Goal: Task Accomplishment & Management: Complete application form

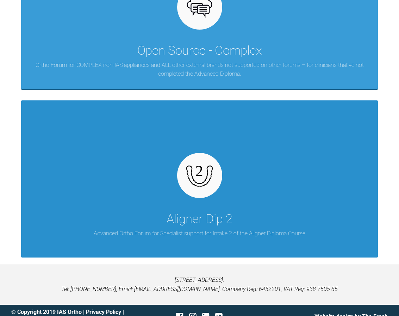
click at [213, 182] on div at bounding box center [199, 175] width 45 height 45
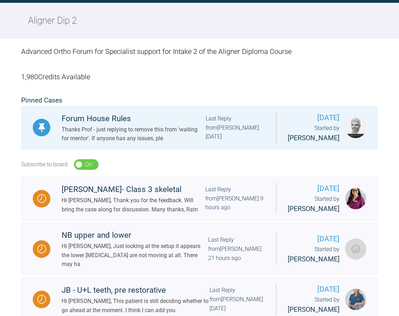
scroll to position [563, 0]
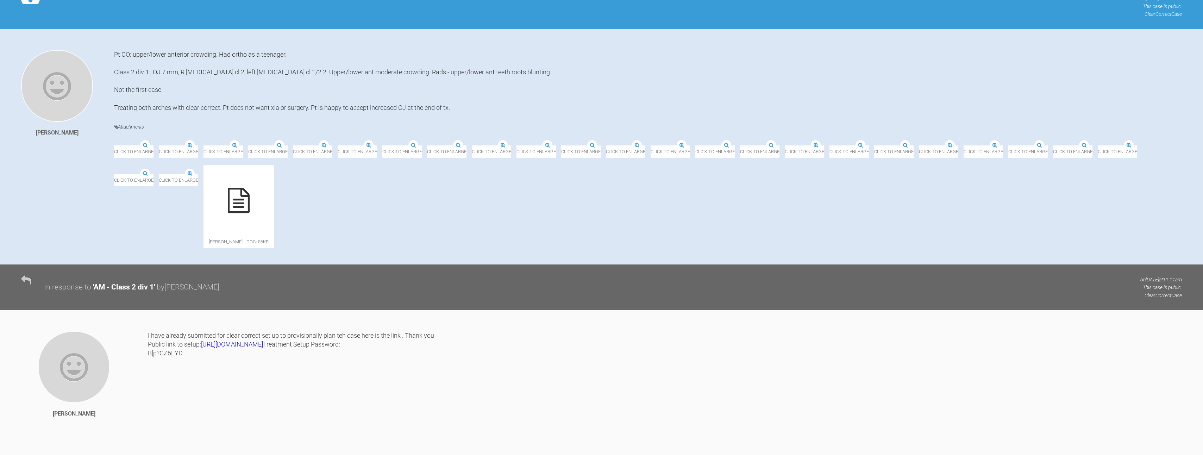
scroll to position [246, 0]
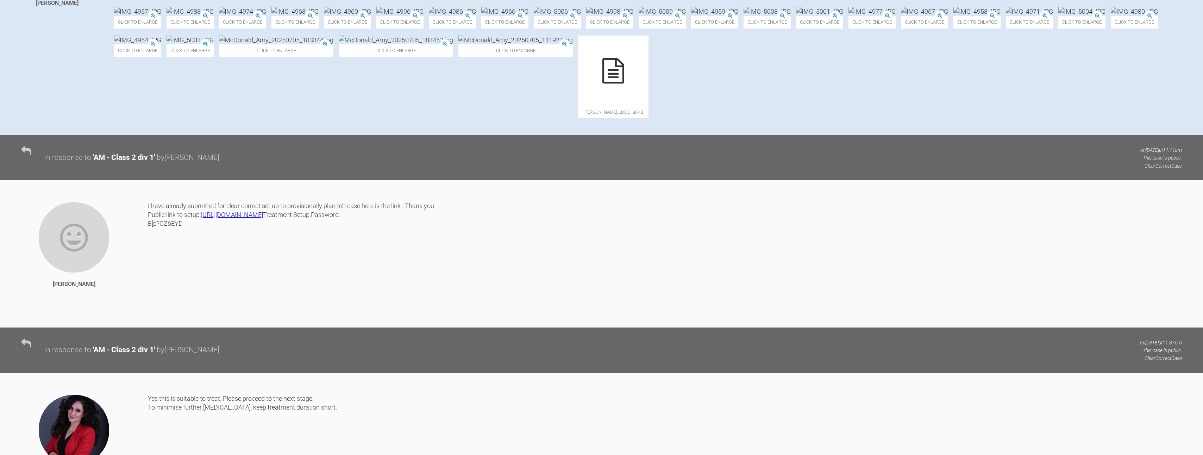
click at [404, 106] on div at bounding box center [613, 71] width 70 height 70
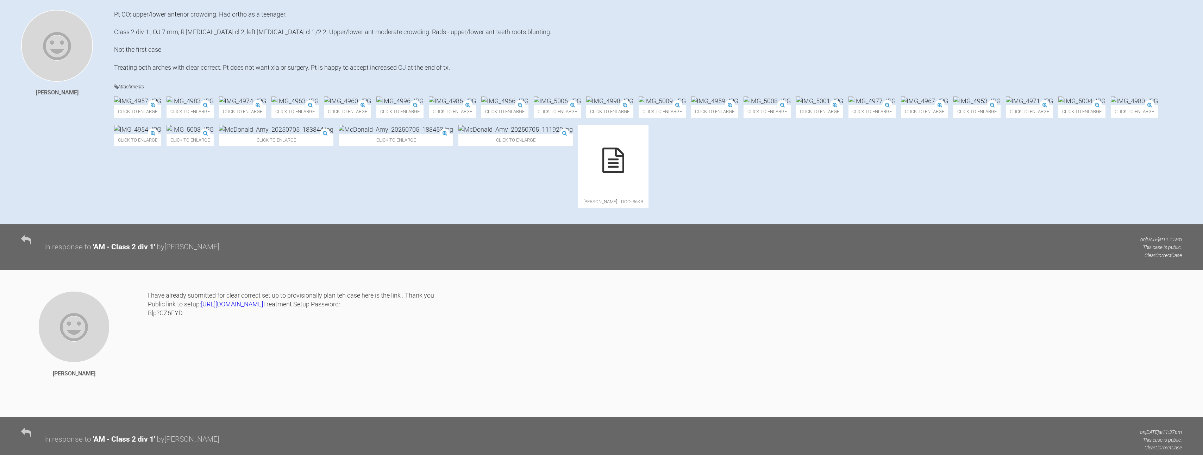
scroll to position [0, 0]
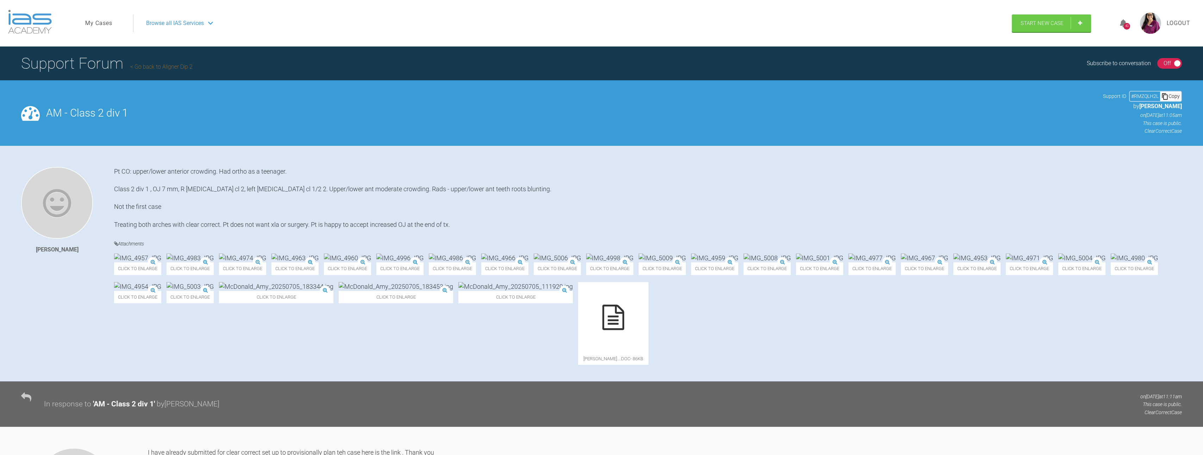
click at [171, 64] on link "Go back to Aligner Dip 2" at bounding box center [161, 66] width 62 height 7
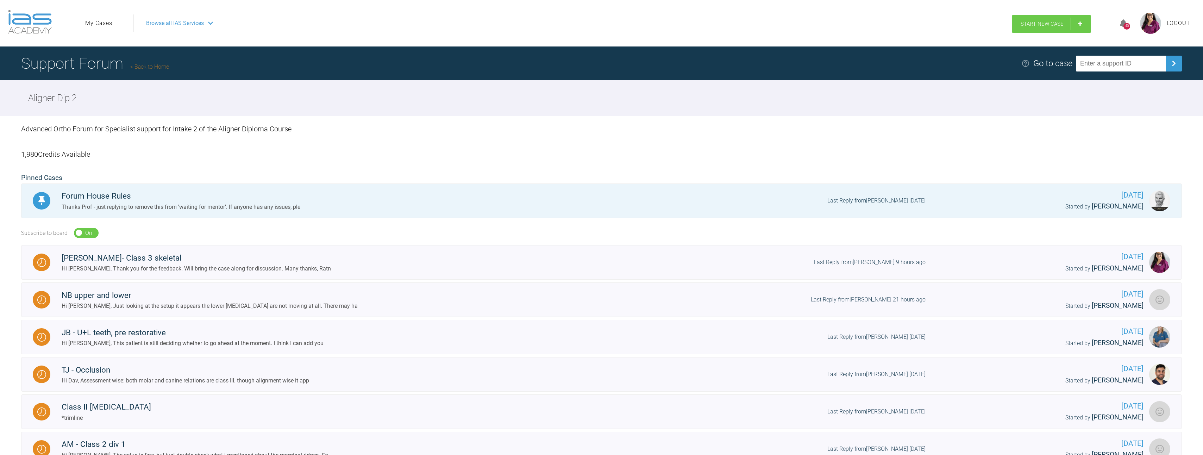
click at [404, 26] on span "Start New Case" at bounding box center [1041, 24] width 43 height 6
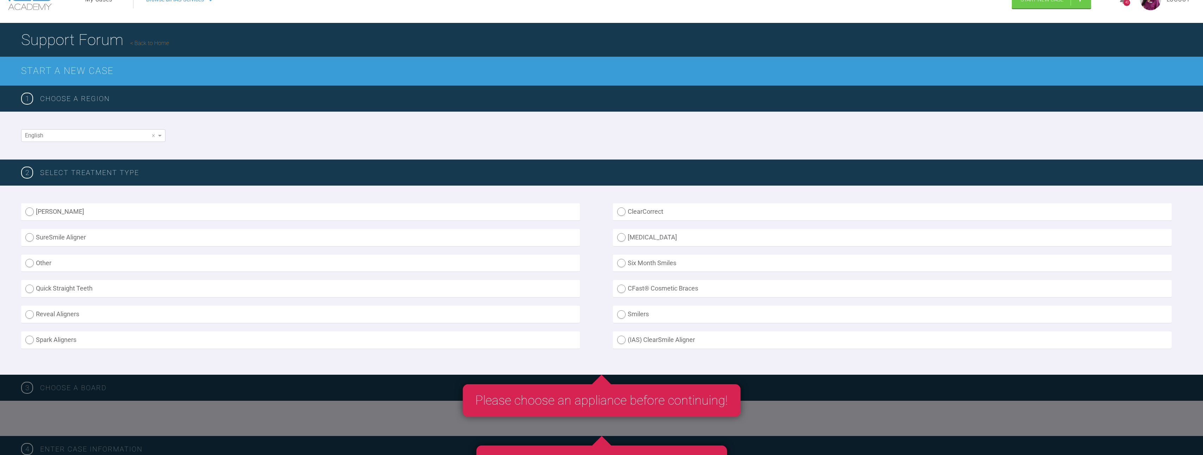
scroll to position [35, 0]
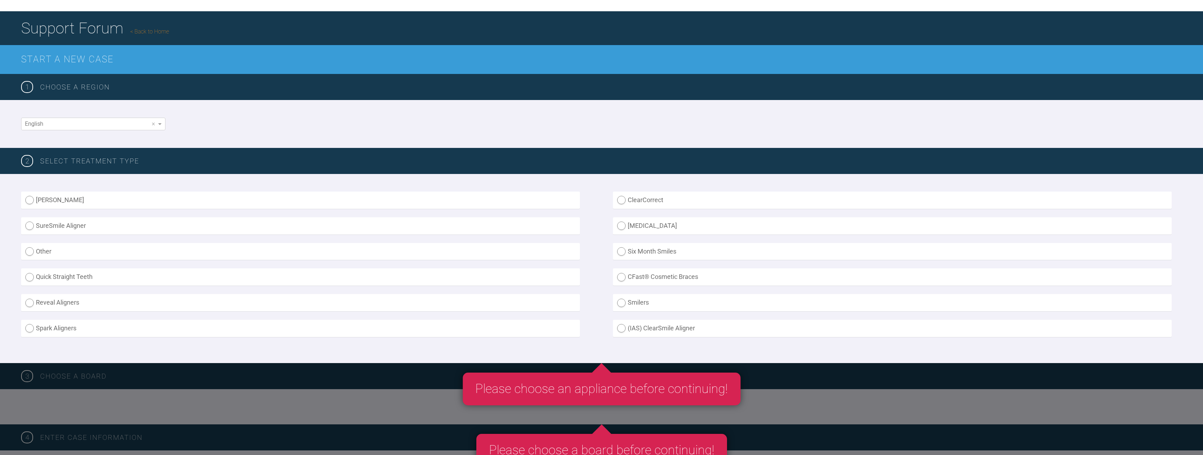
click at [404, 226] on label "[MEDICAL_DATA]" at bounding box center [892, 225] width 559 height 17
radio input "true"
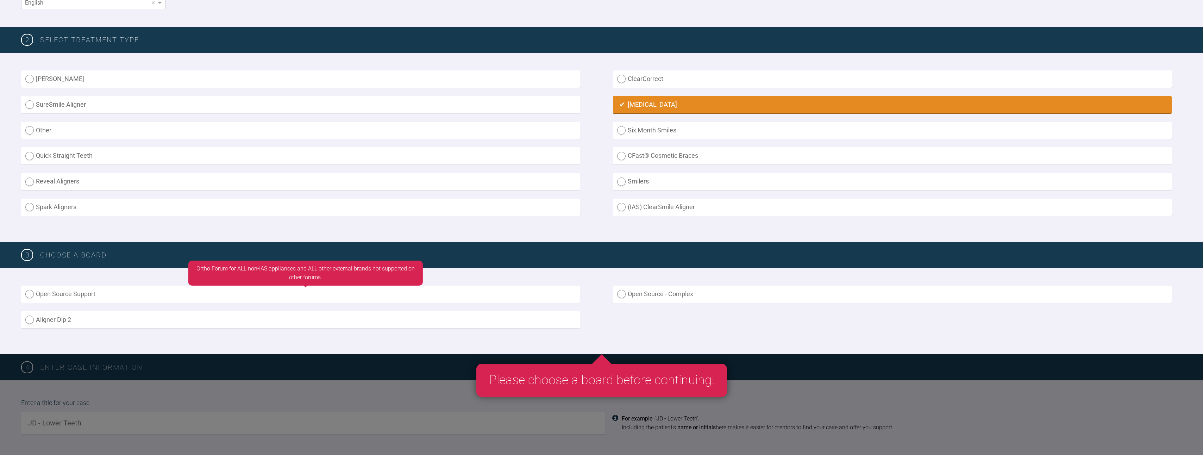
scroll to position [246, 0]
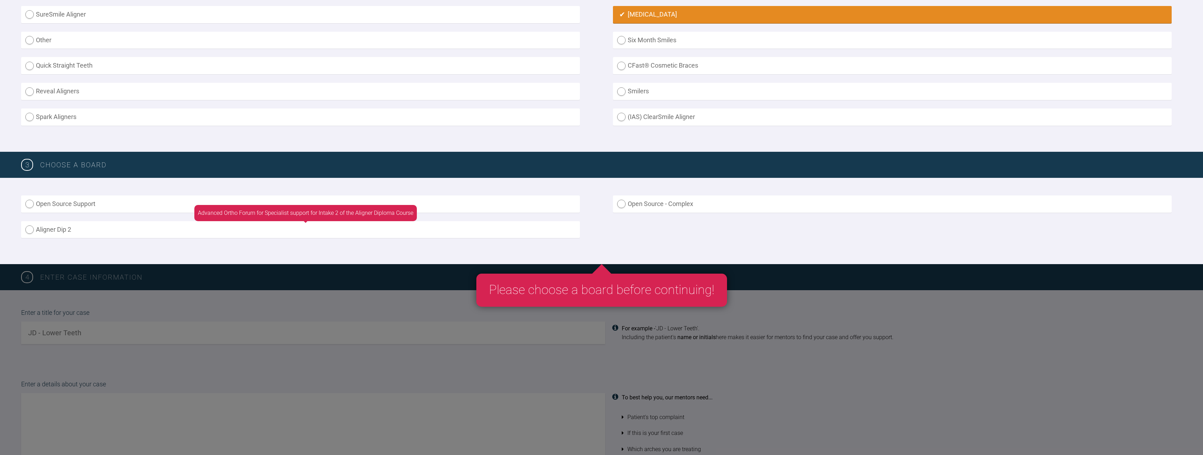
click at [26, 227] on label "Aligner Dip 2" at bounding box center [300, 229] width 559 height 17
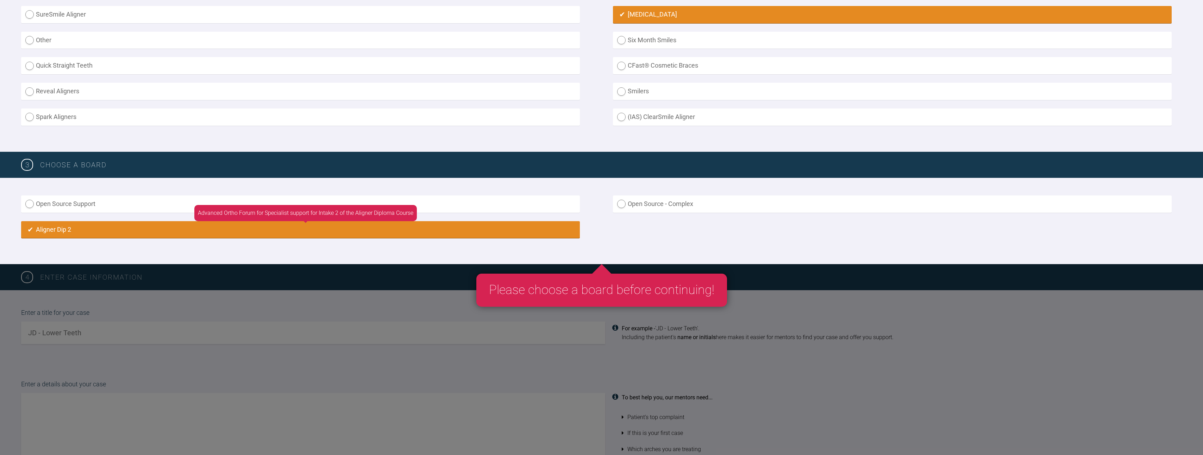
radio input "true"
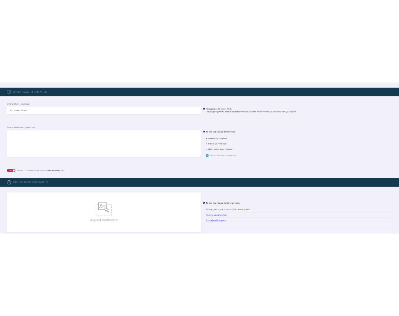
scroll to position [469, 0]
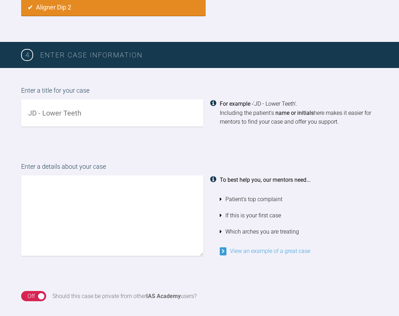
click at [125, 120] on input "text" at bounding box center [112, 112] width 182 height 27
type input "Emma - anterior crowding"
click at [52, 190] on textarea at bounding box center [112, 215] width 182 height 80
click at [120, 193] on textarea "Hi, Pt would like to address" at bounding box center [112, 215] width 182 height 80
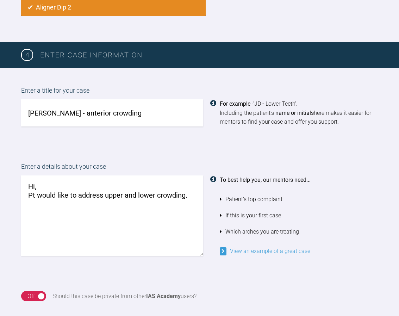
click at [189, 198] on textarea "Hi, Pt would like to address upper and lower crowding." at bounding box center [112, 215] width 182 height 80
paste textarea "LL1 severe buccal displacement, gingival recession Class 2 div 1 incisors Class…"
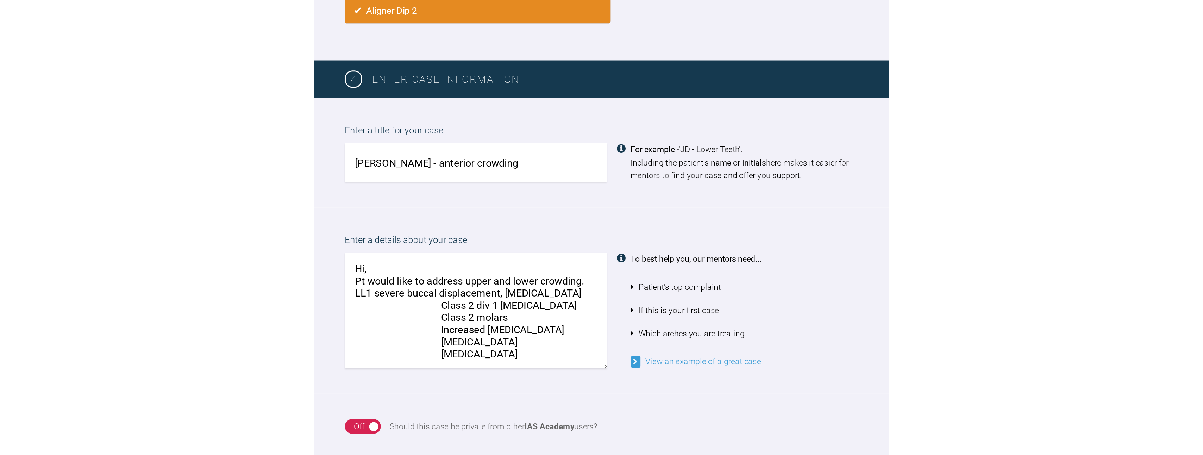
scroll to position [3, 0]
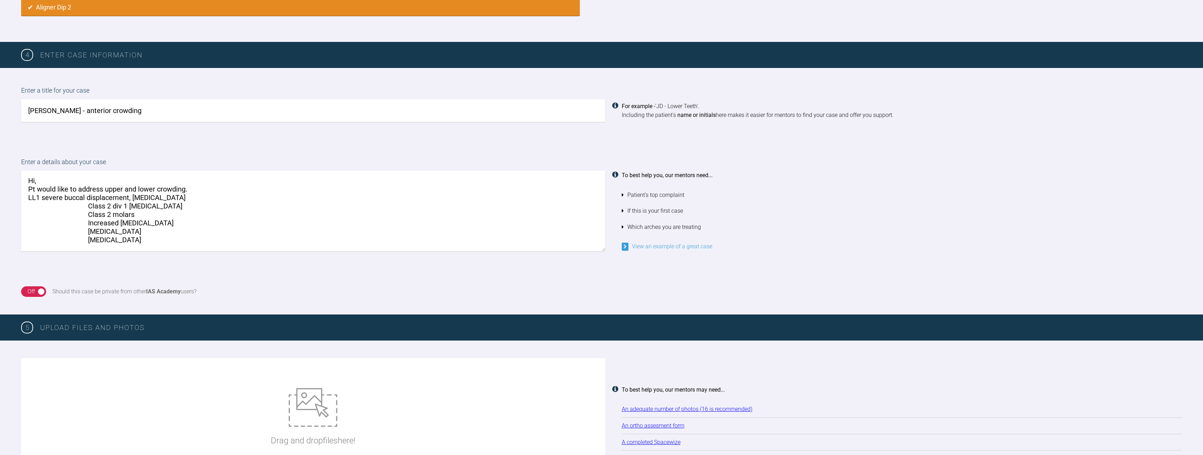
click at [404, 245] on link "View an example of a great case" at bounding box center [667, 246] width 90 height 7
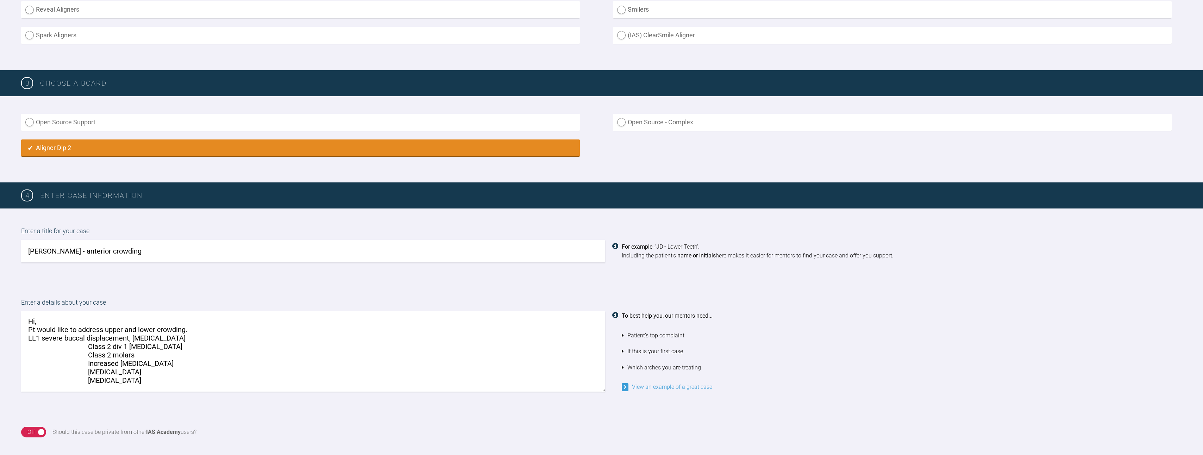
scroll to position [458, 0]
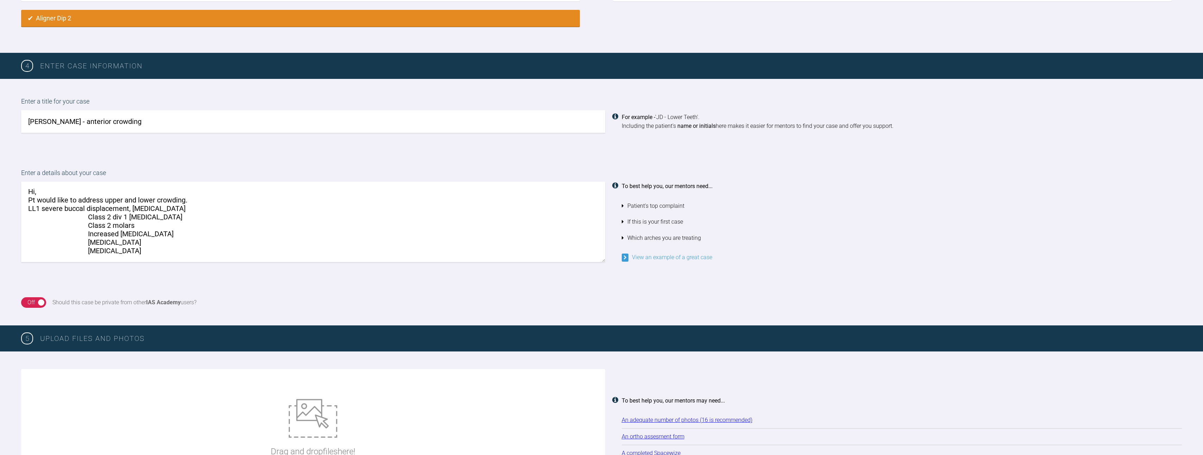
click at [202, 200] on textarea "Hi, Pt would like to address upper and lower crowding. LL1 severe buccal displa…" at bounding box center [313, 222] width 584 height 80
click at [88, 202] on textarea "Hi, Pt would like to address upper and lower crowding. LL1 severe buccal displa…" at bounding box center [313, 222] width 584 height 80
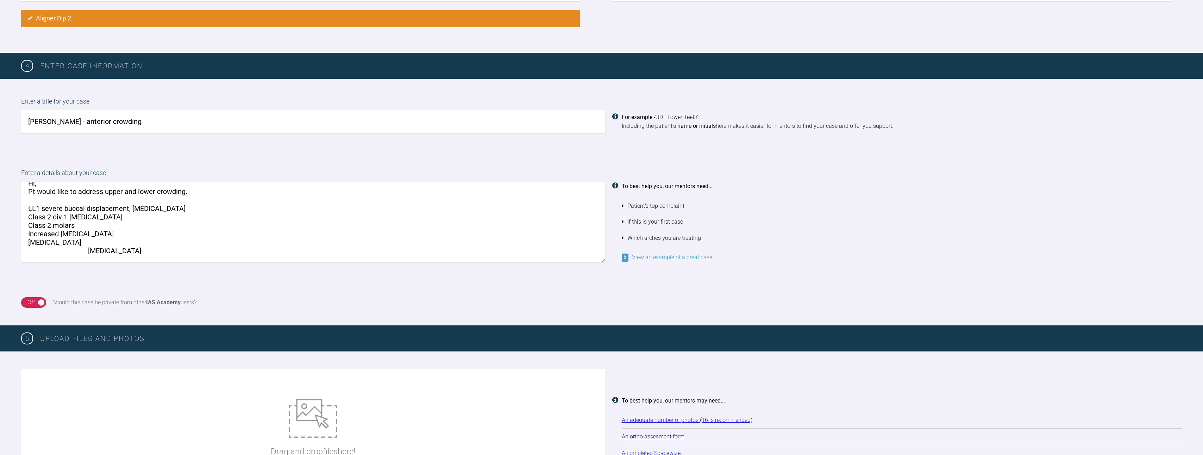
drag, startPoint x: 84, startPoint y: 228, endPoint x: 27, endPoint y: 227, distance: 57.0
click at [27, 227] on textarea "Hi, Pt would like to address upper and lower crowding. LL1 severe buccal displa…" at bounding box center [313, 222] width 584 height 80
click at [87, 235] on textarea "Hi, Pt would like to address upper and lower crowding. LL1 severe buccal displa…" at bounding box center [313, 222] width 584 height 80
click at [104, 238] on textarea "Hi, Pt would like to address upper and lower crowding. LL1 severe buccal displa…" at bounding box center [313, 222] width 584 height 80
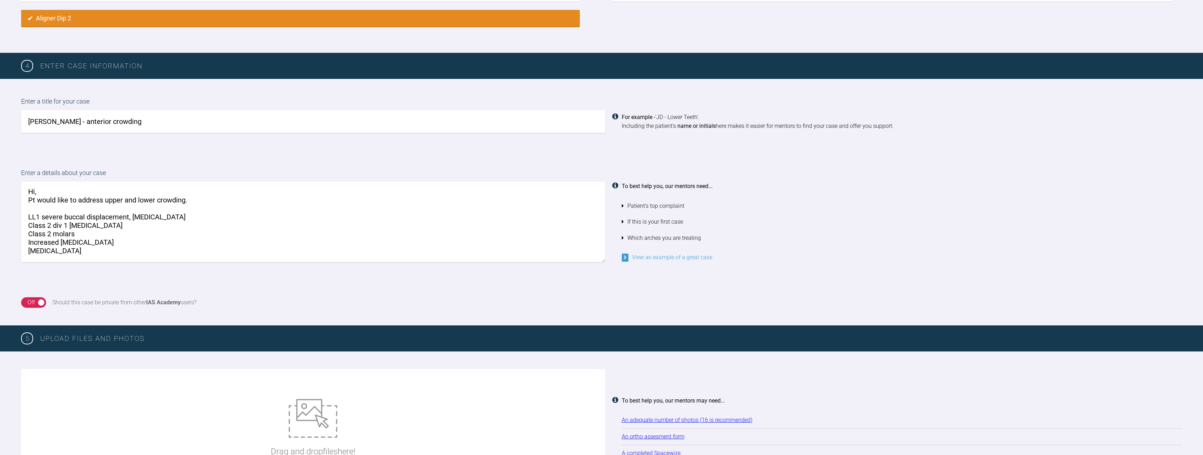
scroll to position [27, 0]
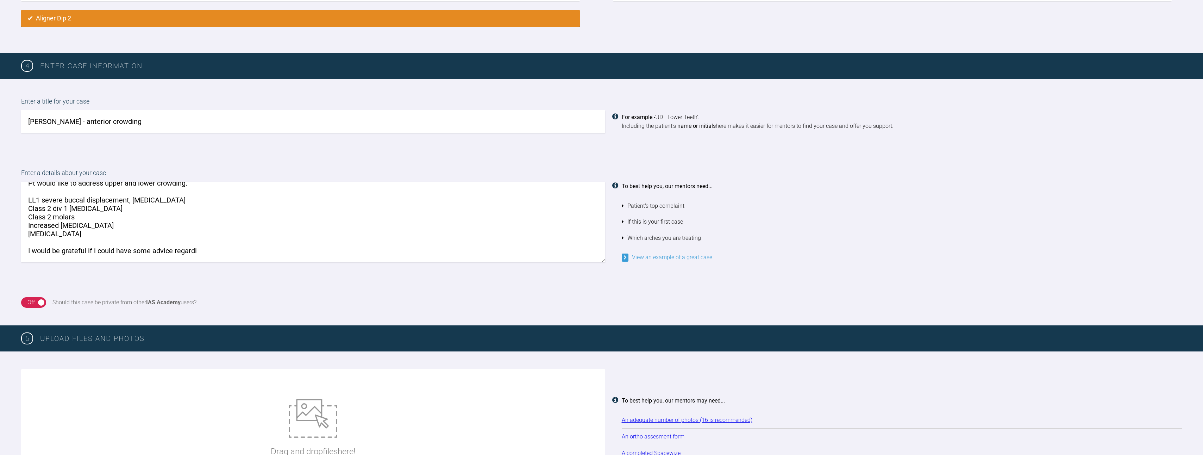
drag, startPoint x: 200, startPoint y: 238, endPoint x: 174, endPoint y: 243, distance: 26.1
click at [174, 243] on textarea "Hi, Pt would like to address upper and lower crowding. LL1 severe buccal displa…" at bounding box center [313, 222] width 584 height 80
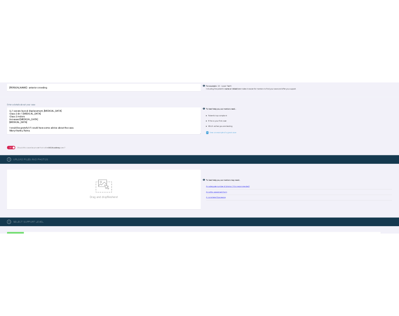
scroll to position [598, 0]
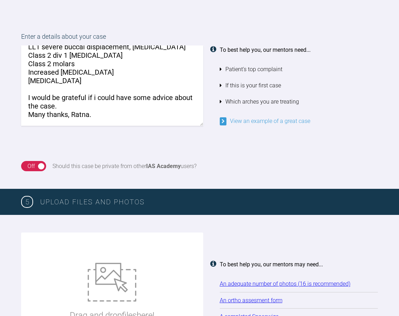
type textarea "Hi, Pt would like to address upper and lower crowding. LL1 severe buccal displa…"
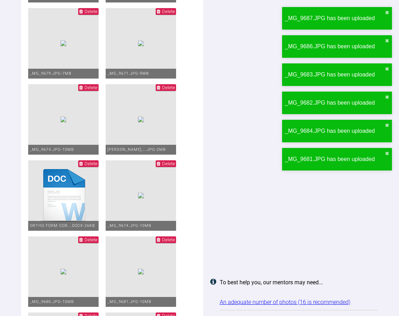
scroll to position [1021, 0]
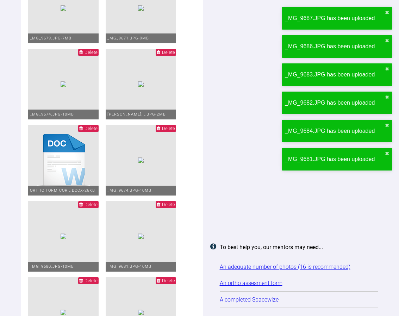
click at [171, 131] on span "Delete" at bounding box center [168, 128] width 13 height 5
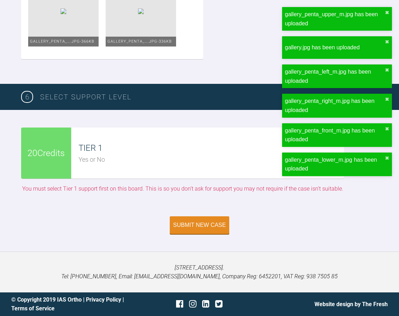
scroll to position [2675, 0]
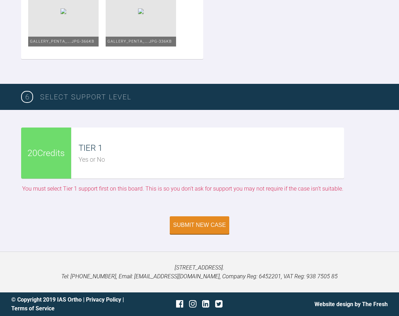
click at [56, 162] on div "20 Credits" at bounding box center [46, 152] width 50 height 51
click at [55, 157] on span "20 Credits" at bounding box center [45, 153] width 37 height 9
click at [98, 165] on div "Yes or No" at bounding box center [210, 160] width 265 height 10
click at [46, 159] on div "20 Credits" at bounding box center [46, 152] width 50 height 51
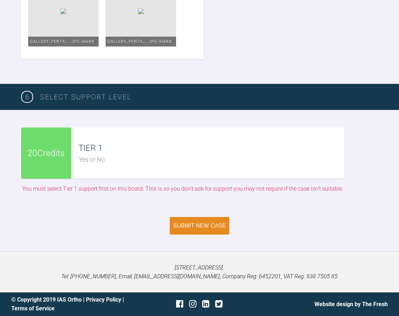
click at [203, 227] on div "Submit New Case" at bounding box center [199, 225] width 53 height 6
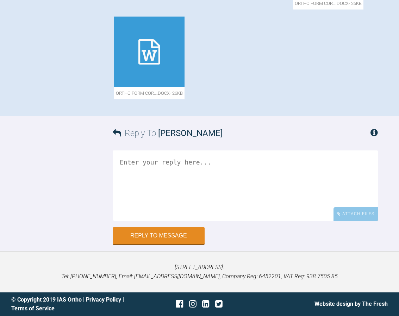
scroll to position [809, 0]
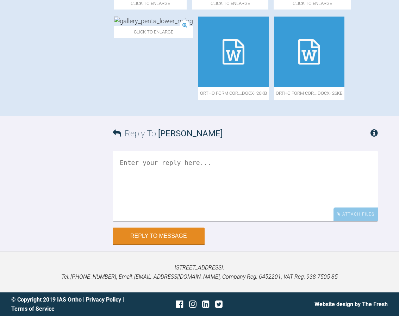
click at [274, 68] on div at bounding box center [309, 52] width 70 height 70
click at [222, 64] on icon at bounding box center [233, 51] width 22 height 25
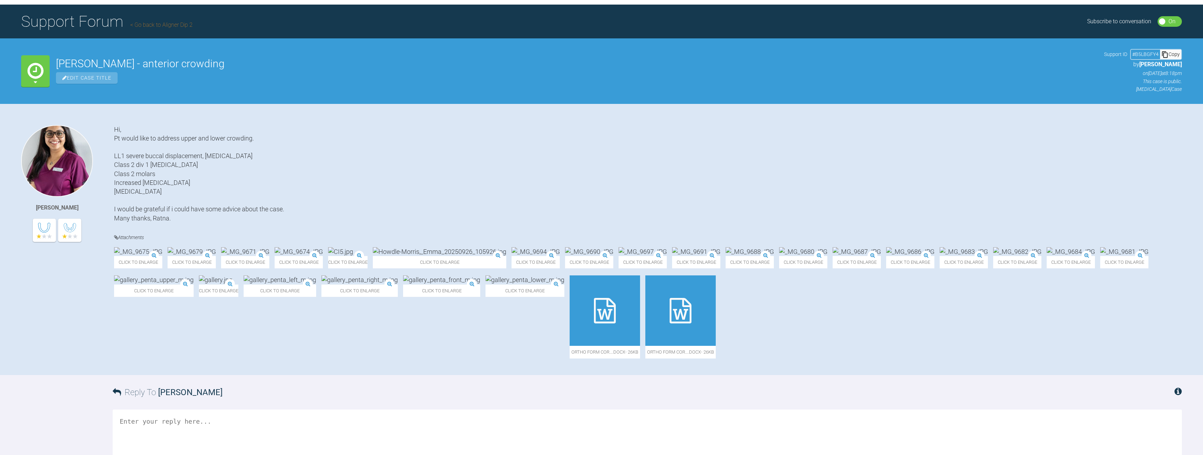
scroll to position [0, 0]
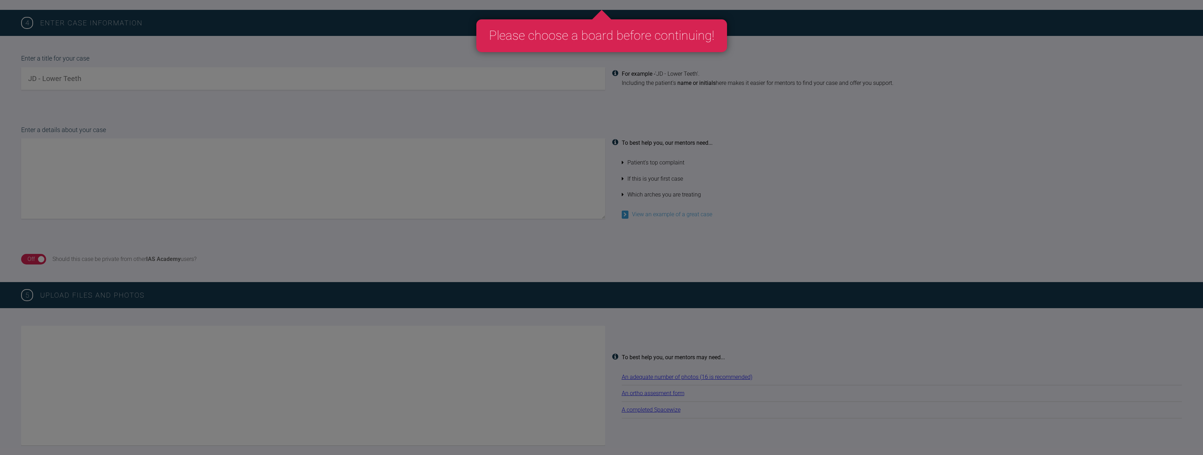
scroll to position [560, 0]
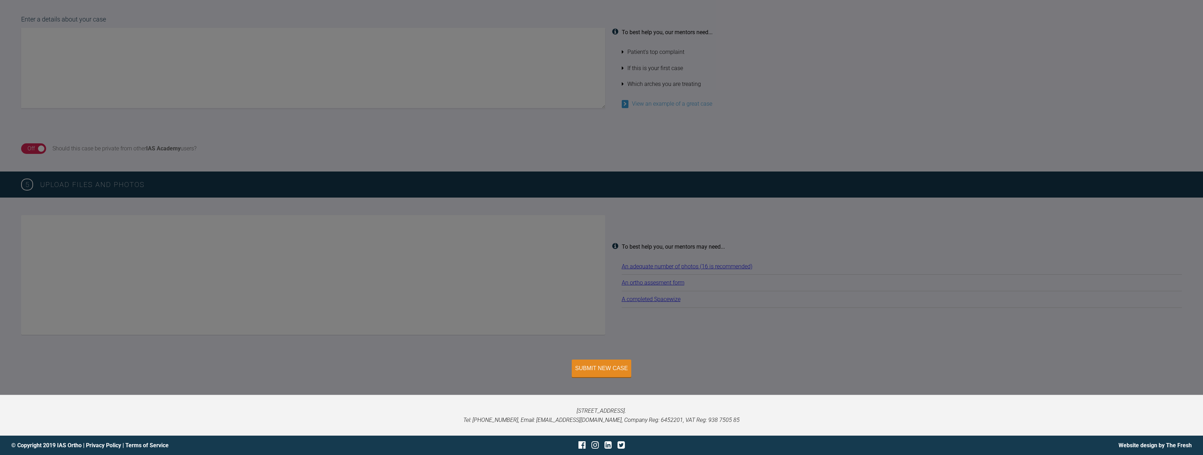
click at [404, 264] on div "Please choose a board before continuing! 4 Enter case information Enter a title…" at bounding box center [601, 146] width 1203 height 495
click at [404, 287] on div "Please choose a board before continuing! 4 Enter case information Enter a title…" at bounding box center [601, 146] width 1203 height 495
